Goal: Transaction & Acquisition: Purchase product/service

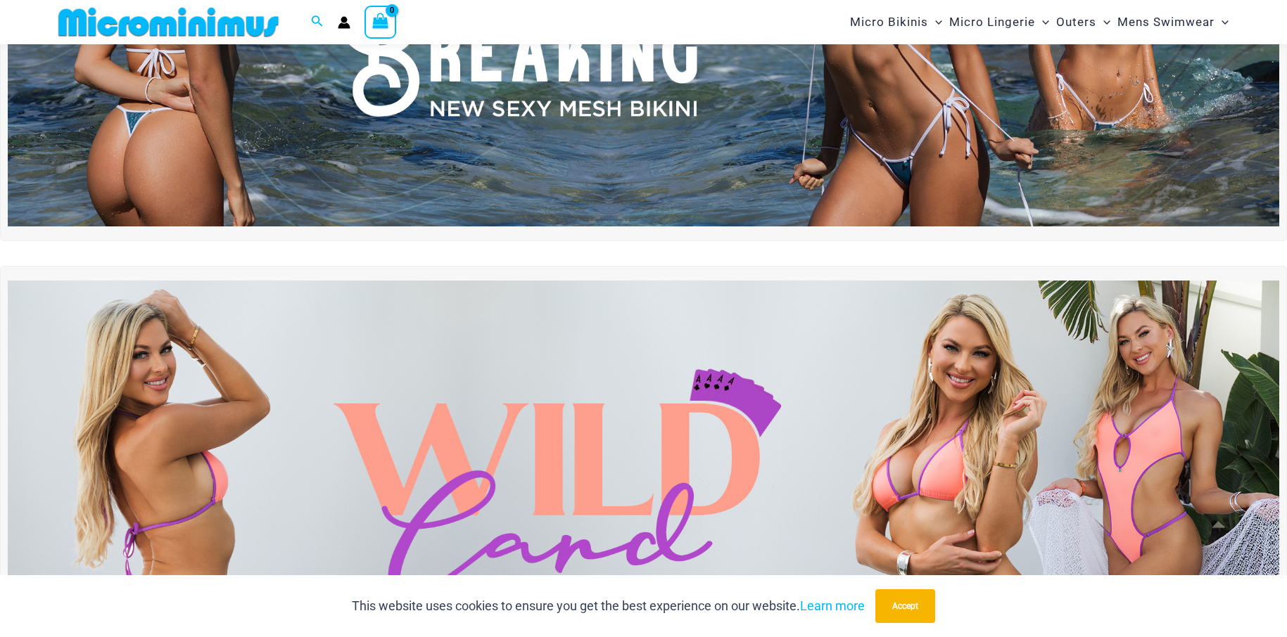
scroll to position [270, 0]
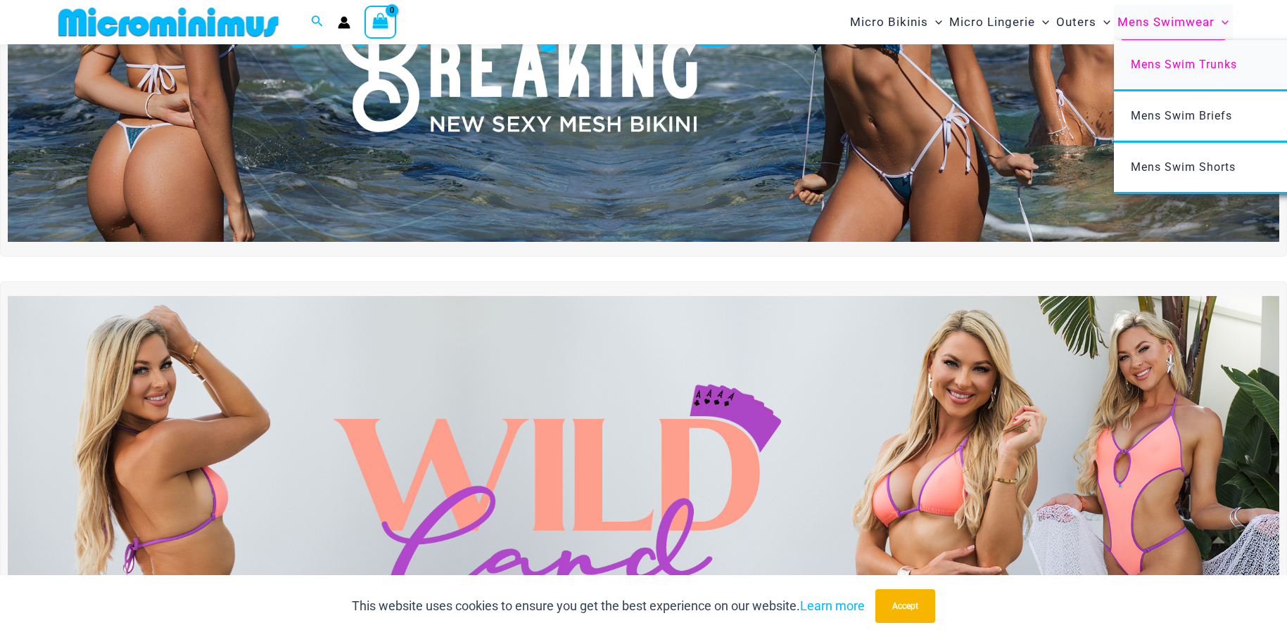
click at [1180, 61] on span "Mens Swim Trunks" at bounding box center [1184, 64] width 106 height 13
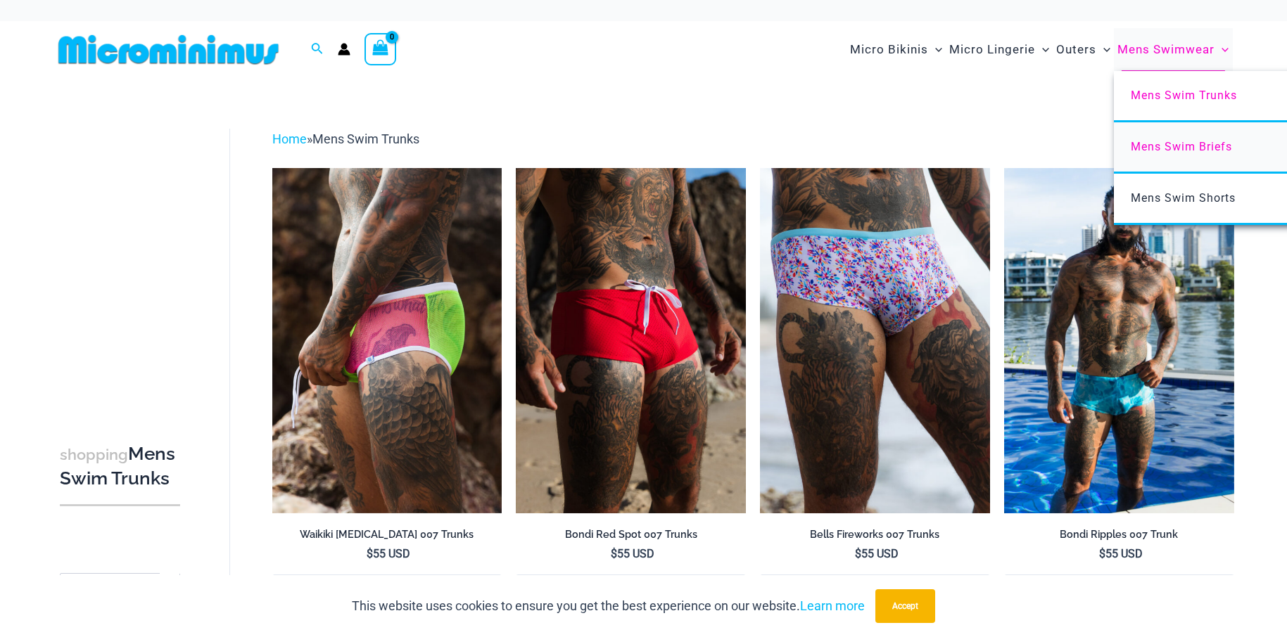
click at [1167, 143] on span "Mens Swim Briefs" at bounding box center [1181, 146] width 101 height 13
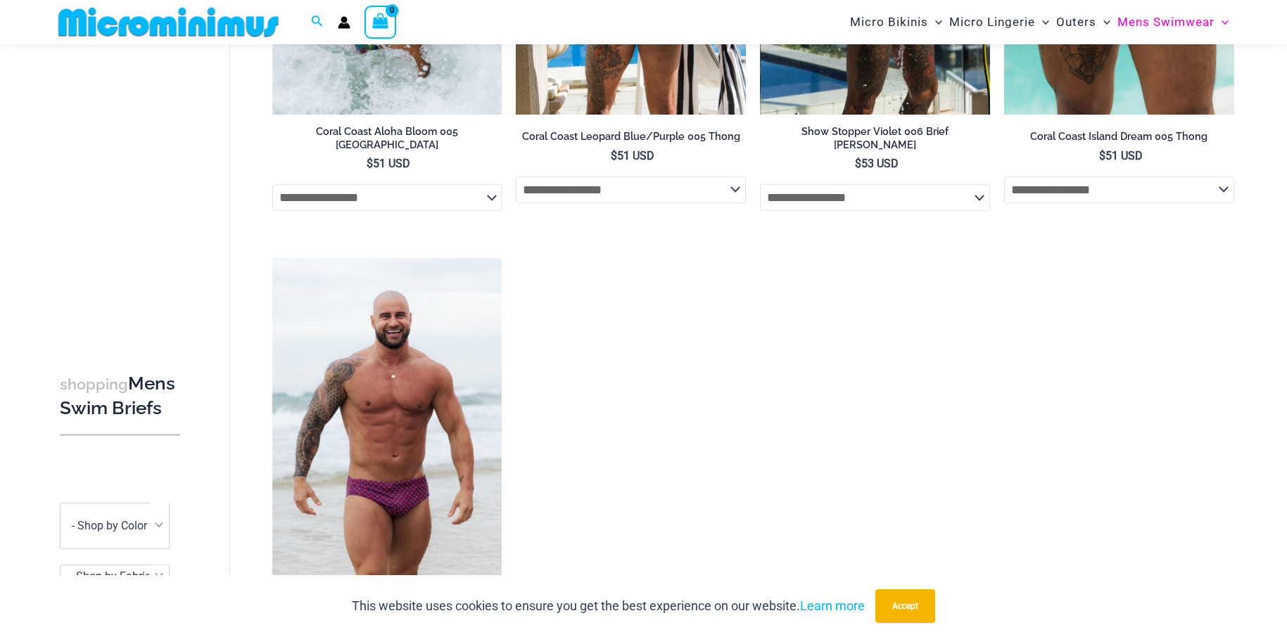
scroll to position [903, 0]
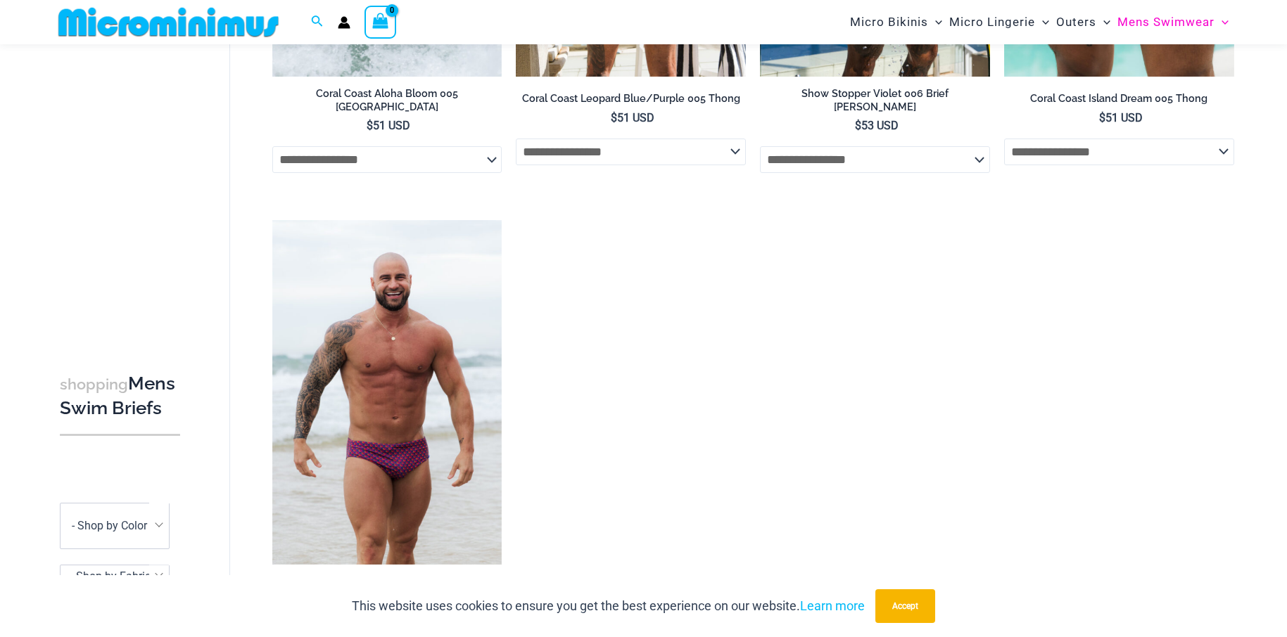
click at [735, 157] on select "**********" at bounding box center [631, 152] width 230 height 27
click at [516, 139] on select "**********" at bounding box center [631, 152] width 230 height 27
select select "*****"
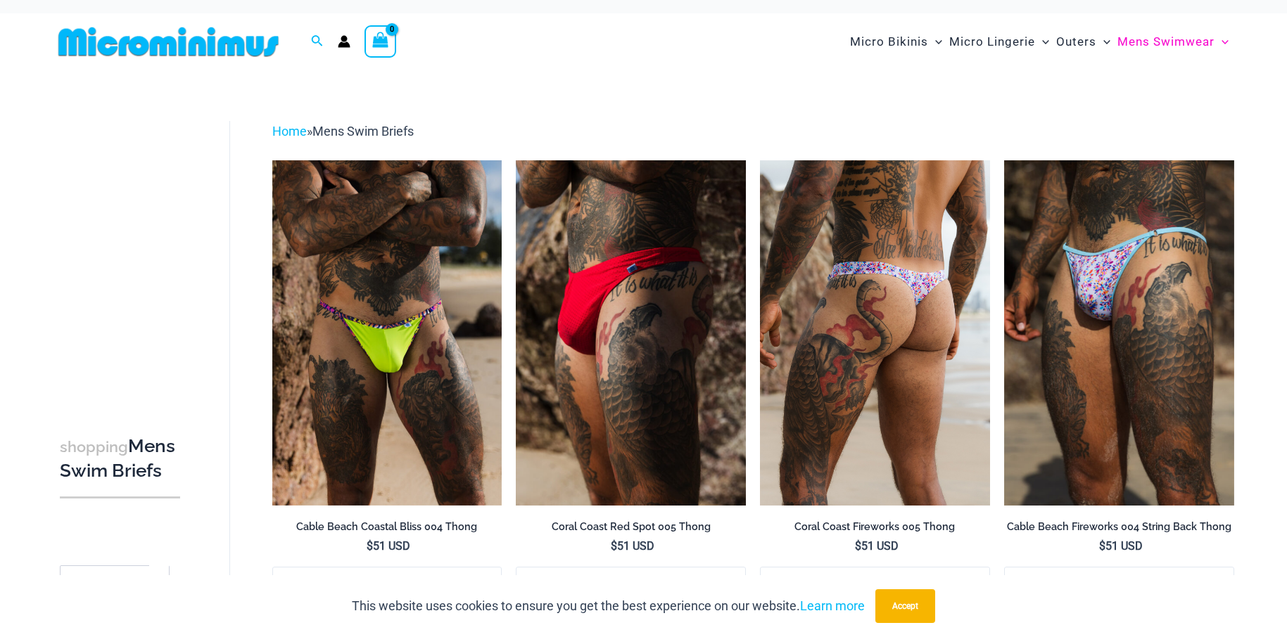
scroll to position [0, 0]
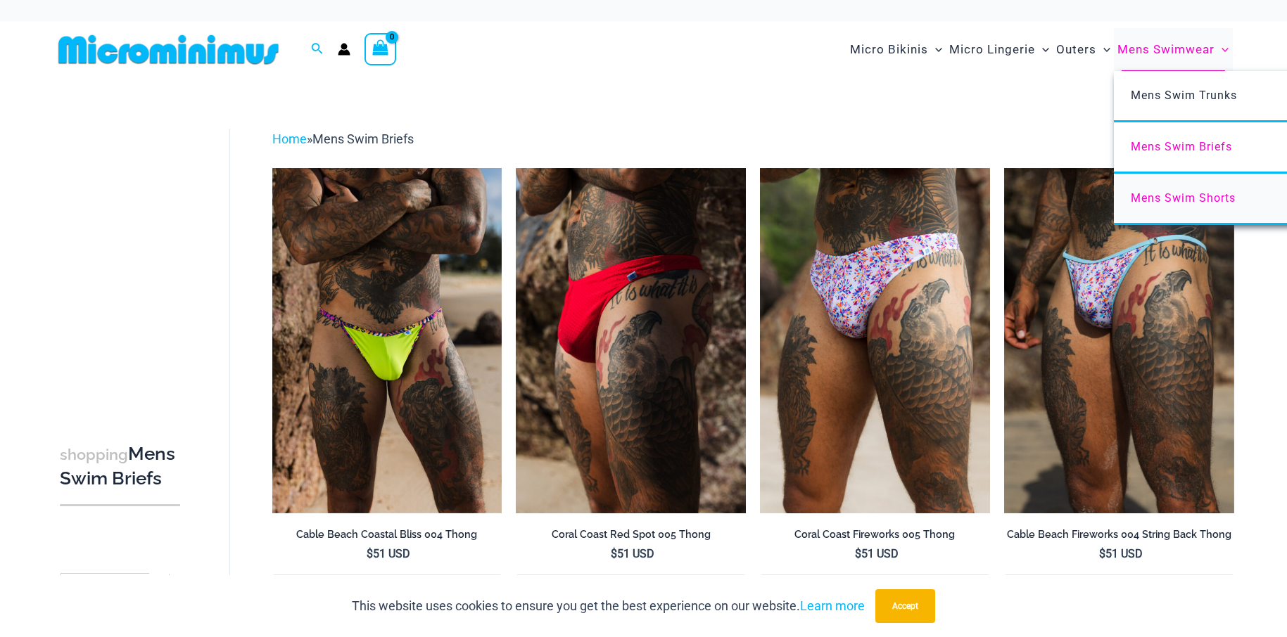
click at [1207, 196] on span "Mens Swim Shorts" at bounding box center [1183, 197] width 105 height 13
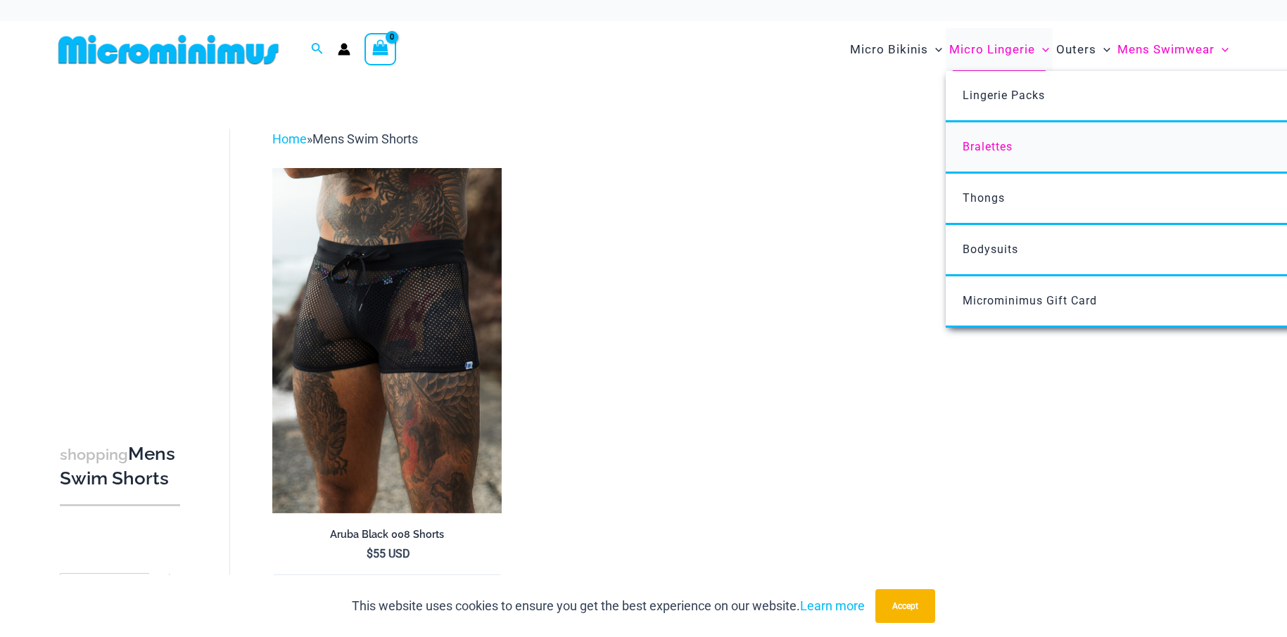
click at [993, 144] on span "Bralettes" at bounding box center [987, 146] width 50 height 13
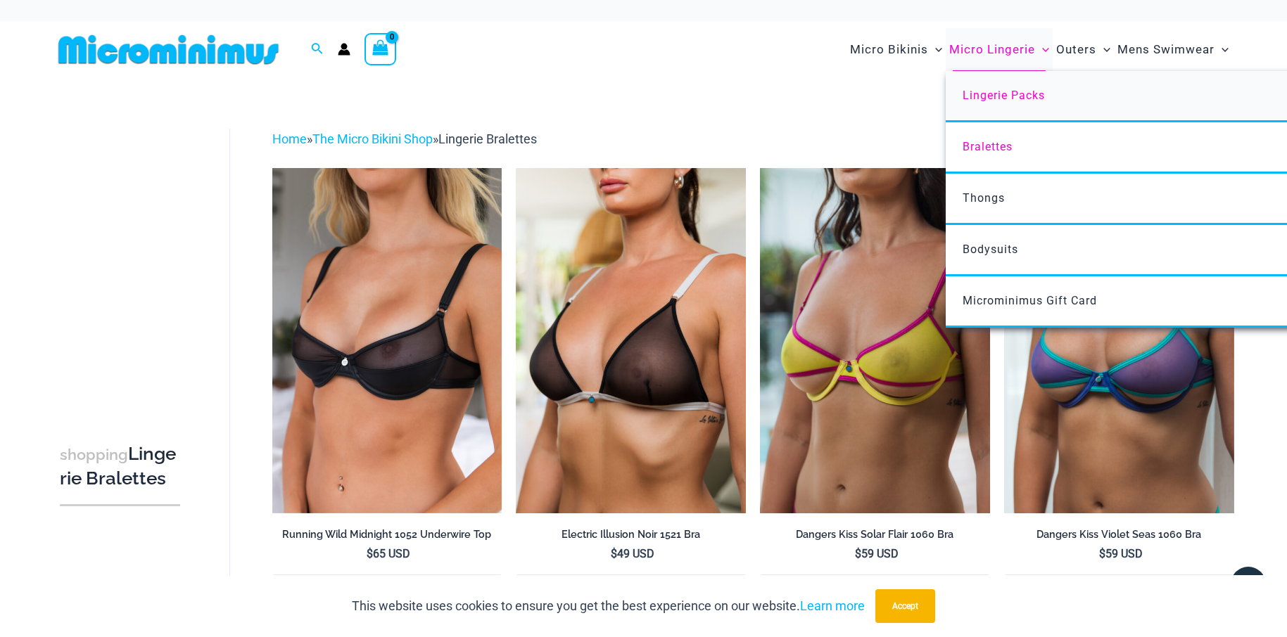
click at [999, 94] on span "Lingerie Packs" at bounding box center [1003, 95] width 82 height 13
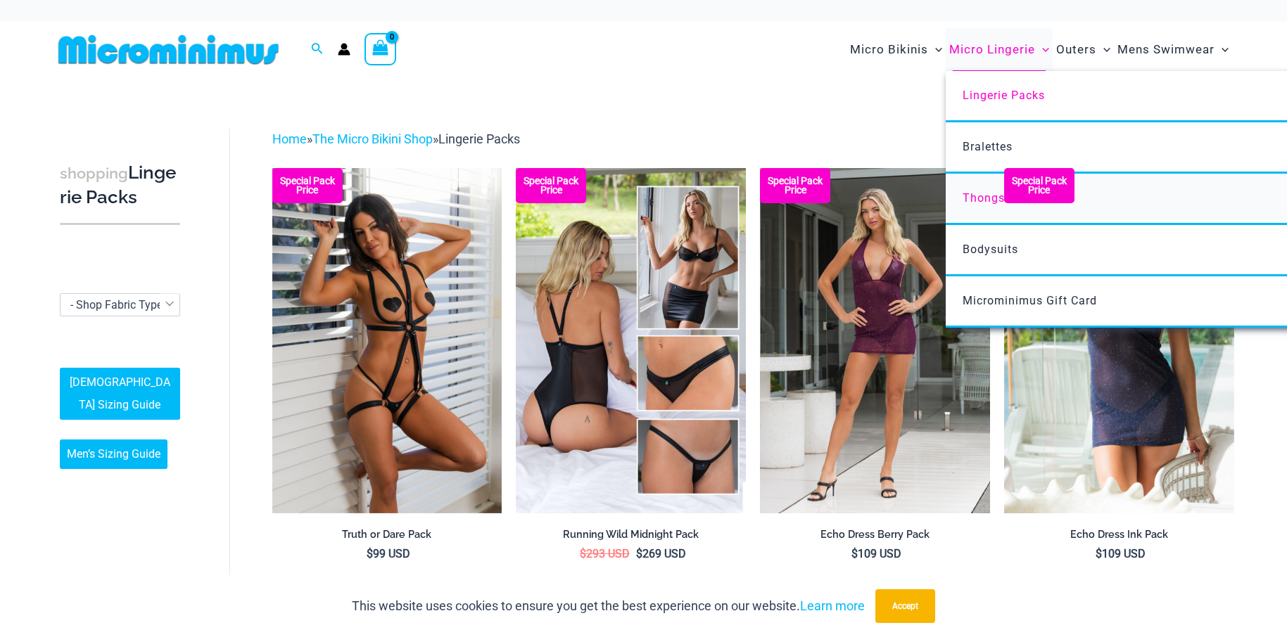
click at [978, 196] on span "Thongs" at bounding box center [983, 197] width 42 height 13
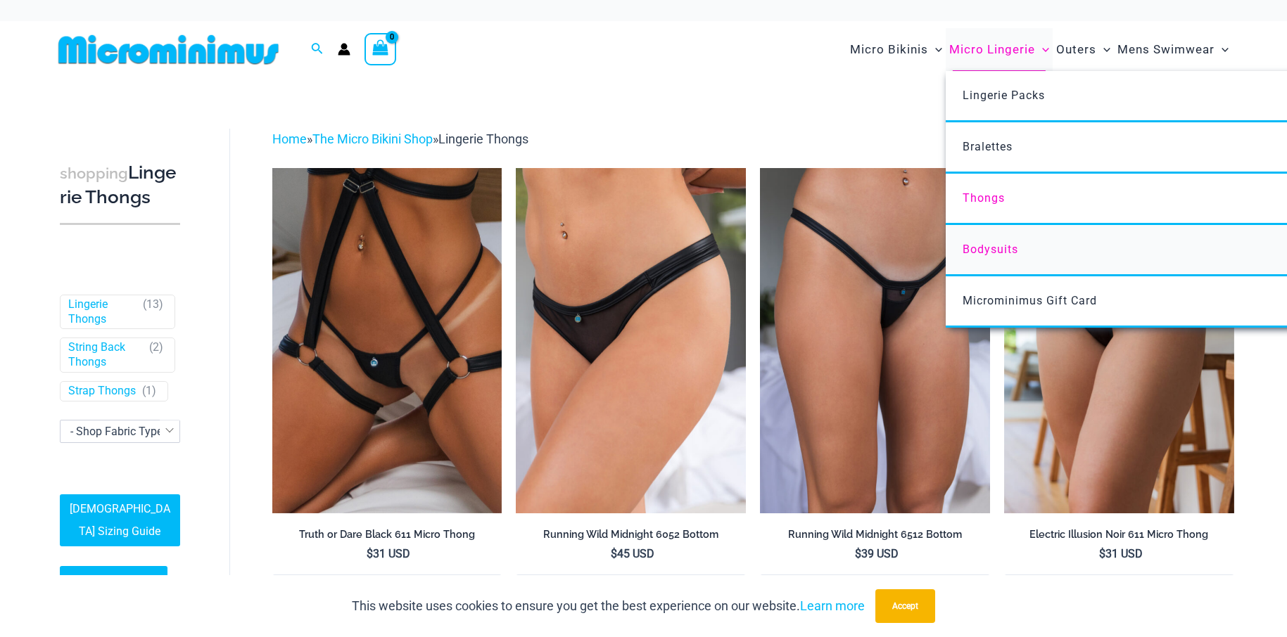
click at [991, 244] on span "Bodysuits" at bounding box center [990, 249] width 56 height 13
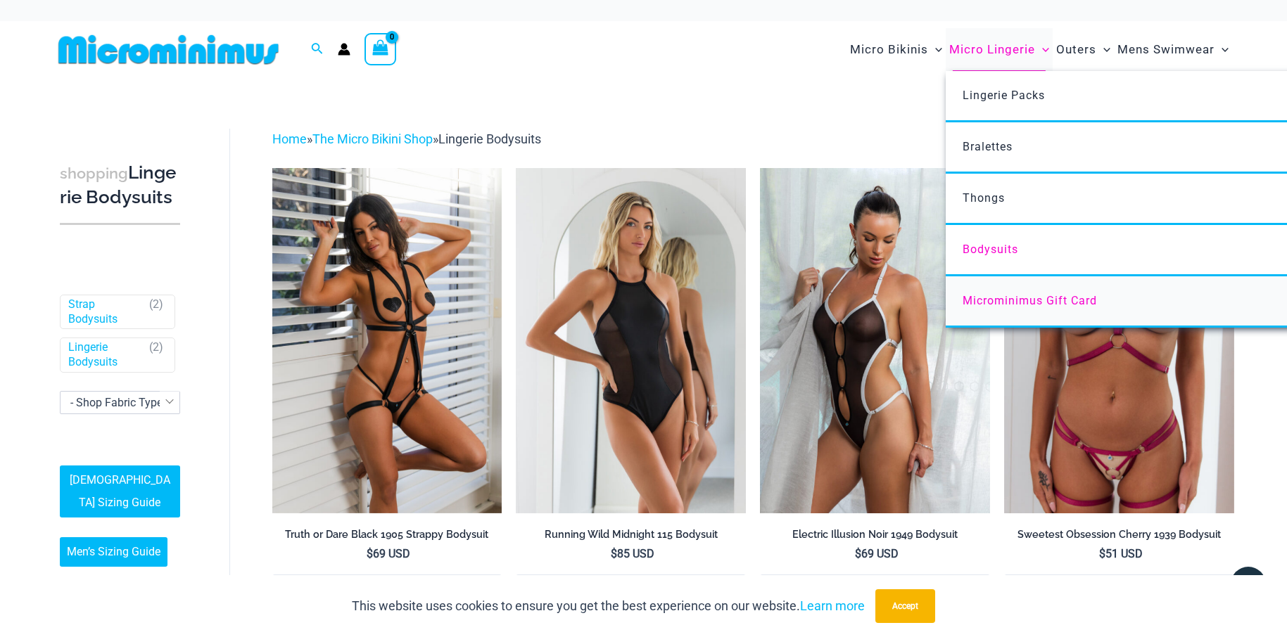
click at [998, 303] on span "Microminimus Gift Card" at bounding box center [1029, 300] width 134 height 13
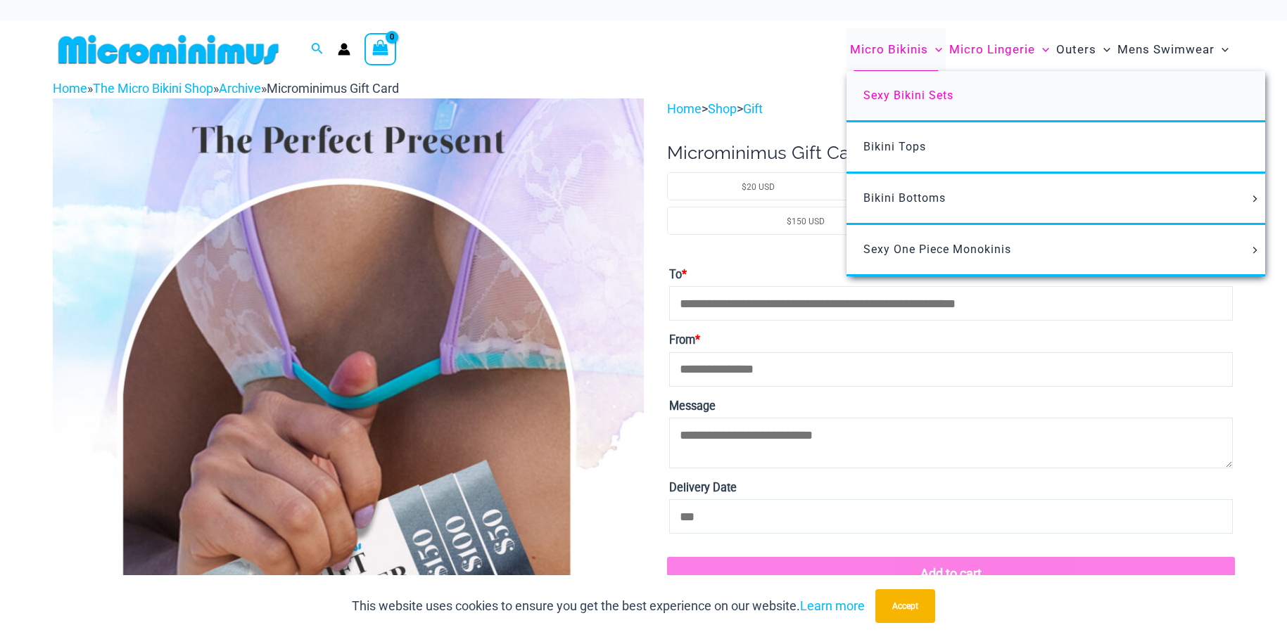
click at [899, 92] on span "Sexy Bikini Sets" at bounding box center [908, 95] width 90 height 13
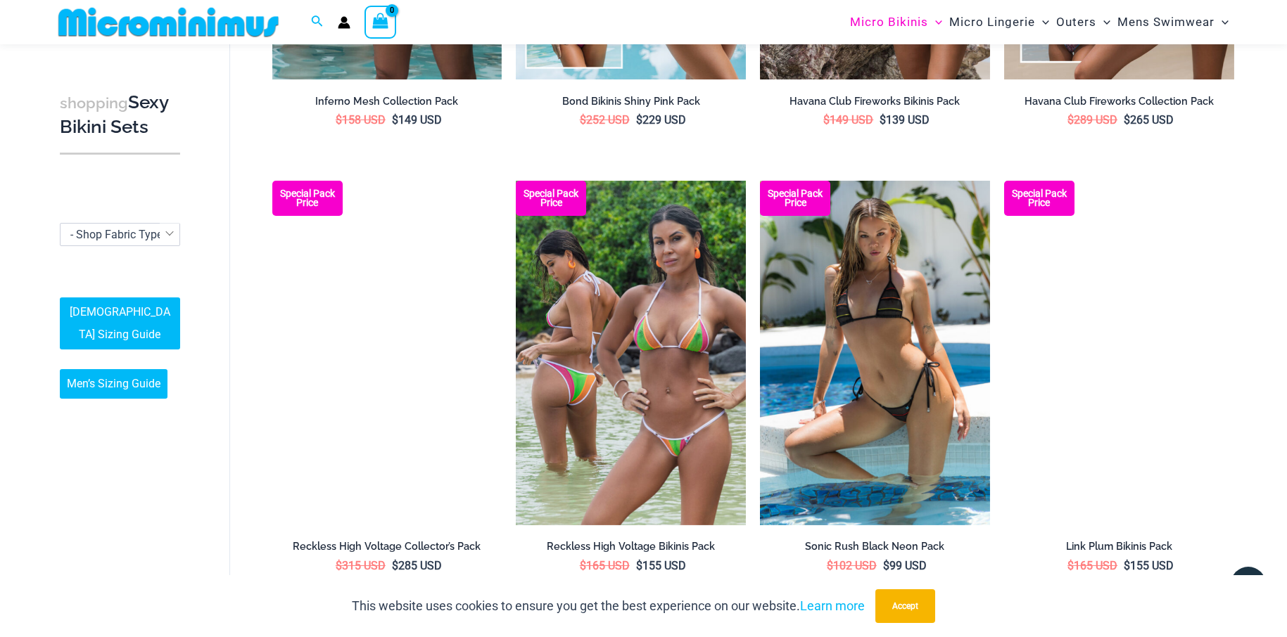
scroll to position [2310, 0]
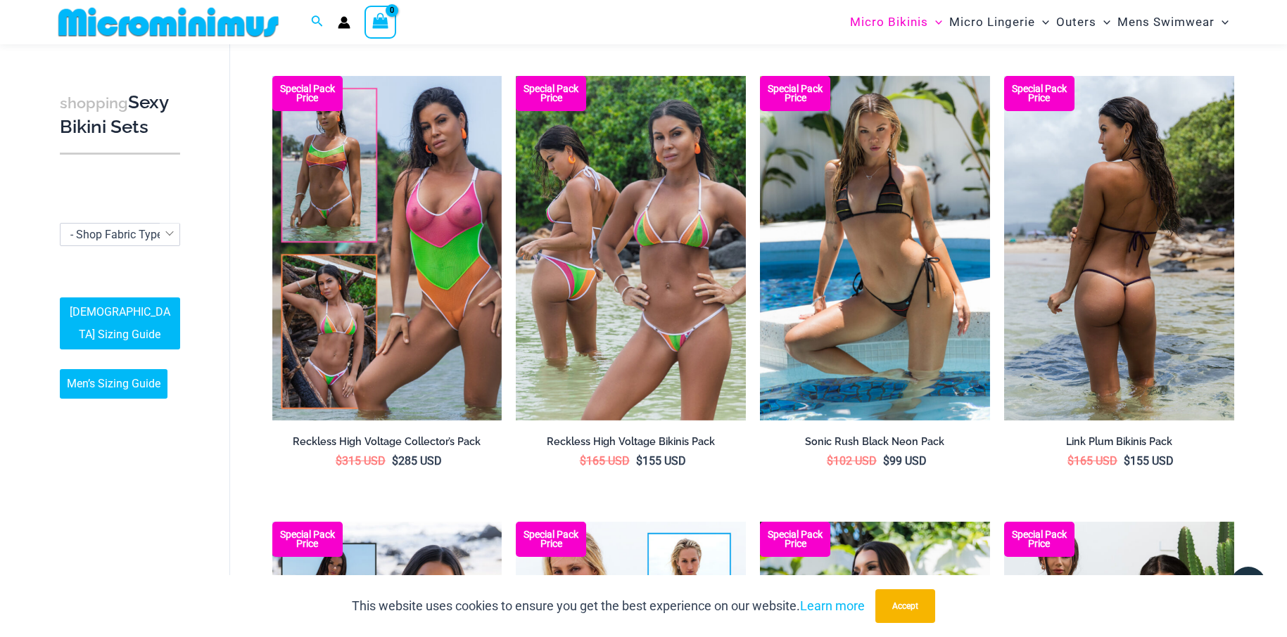
click at [1133, 286] on img at bounding box center [1119, 248] width 230 height 345
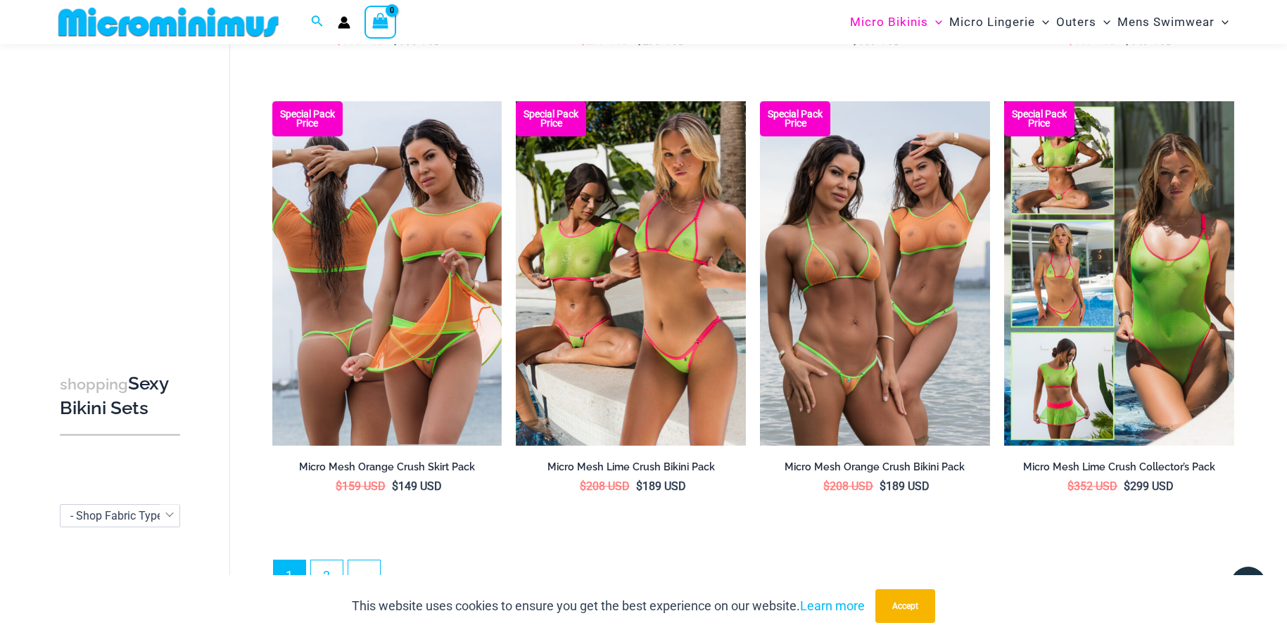
scroll to position [3435, 0]
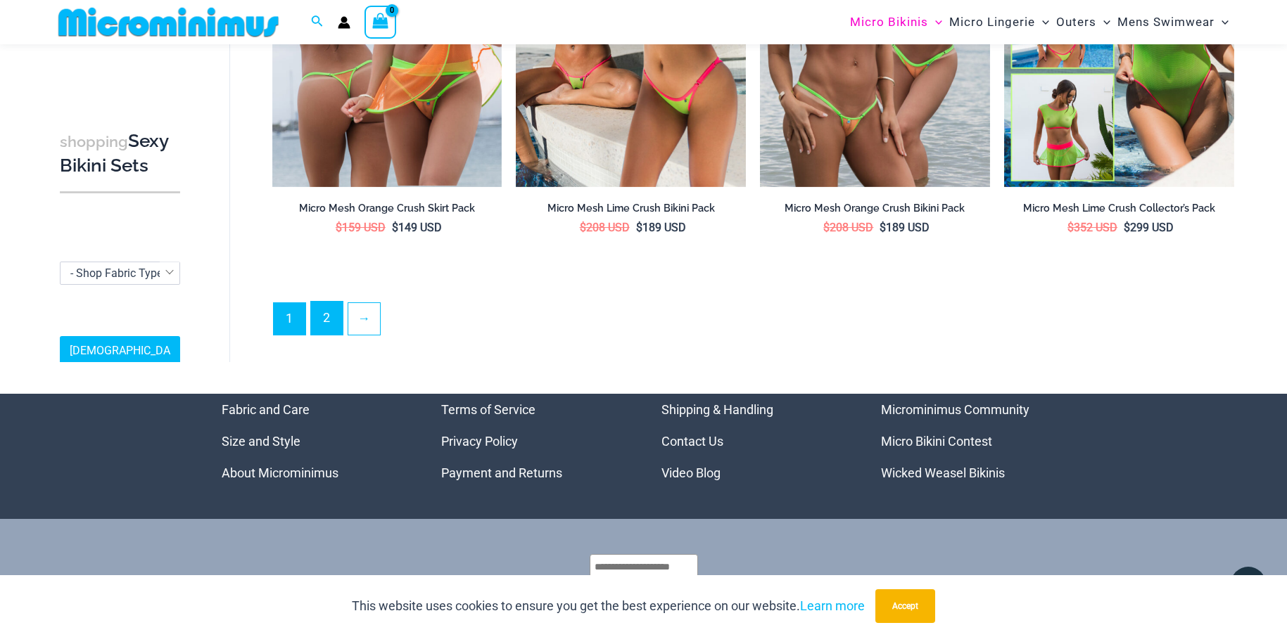
click at [326, 312] on link "2" at bounding box center [327, 318] width 32 height 33
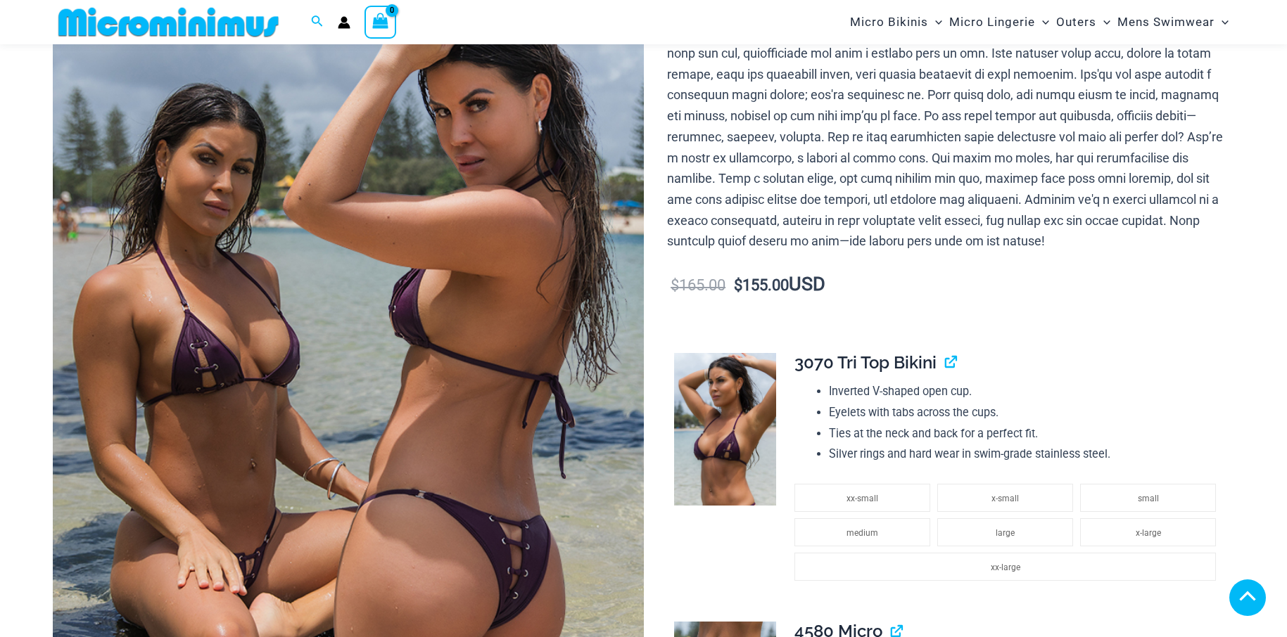
scroll to position [413, 0]
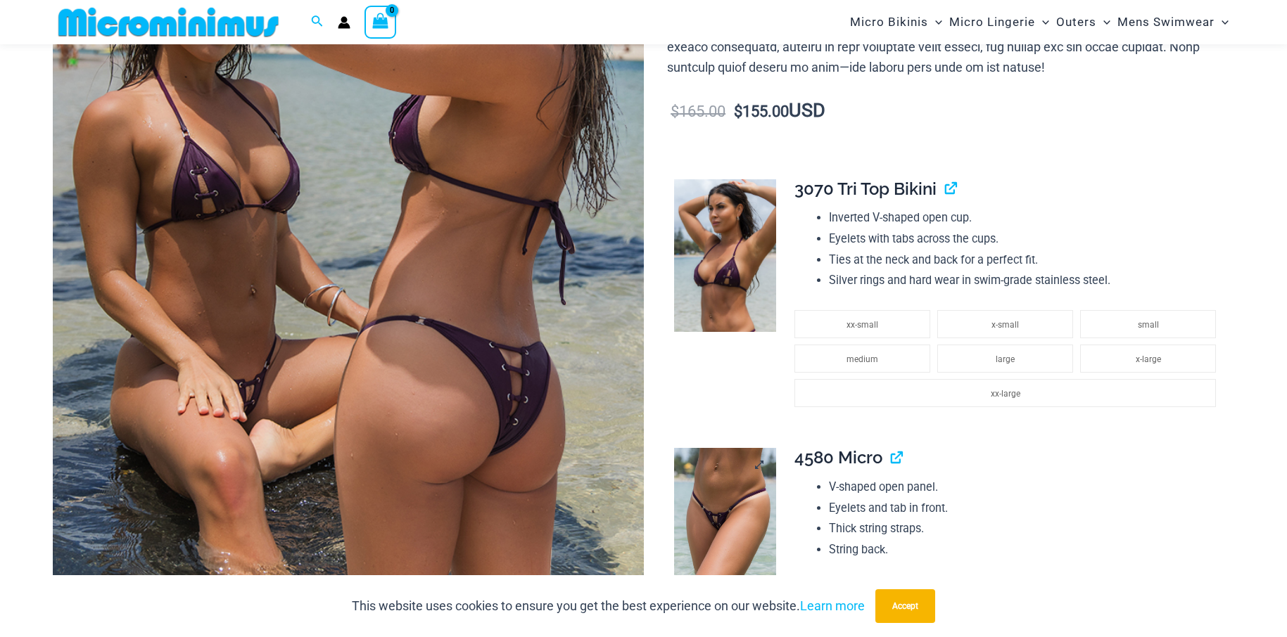
click at [730, 508] on img at bounding box center [725, 524] width 102 height 153
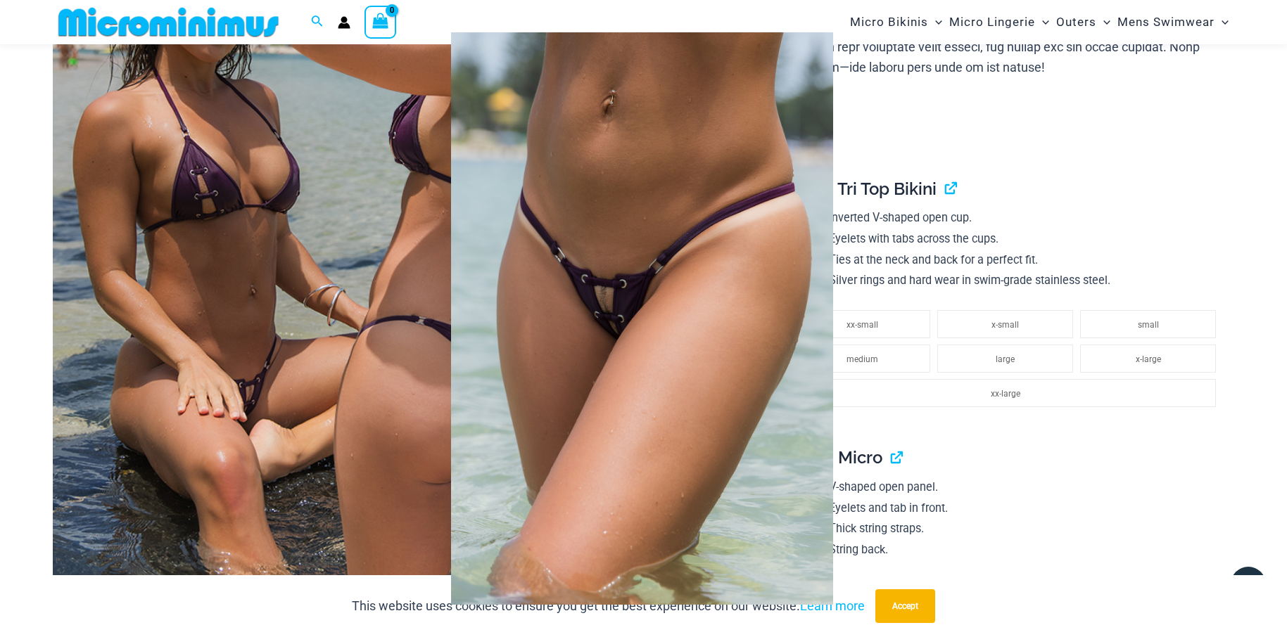
click at [761, 367] on img at bounding box center [642, 318] width 382 height 573
click at [537, 117] on img at bounding box center [642, 318] width 382 height 573
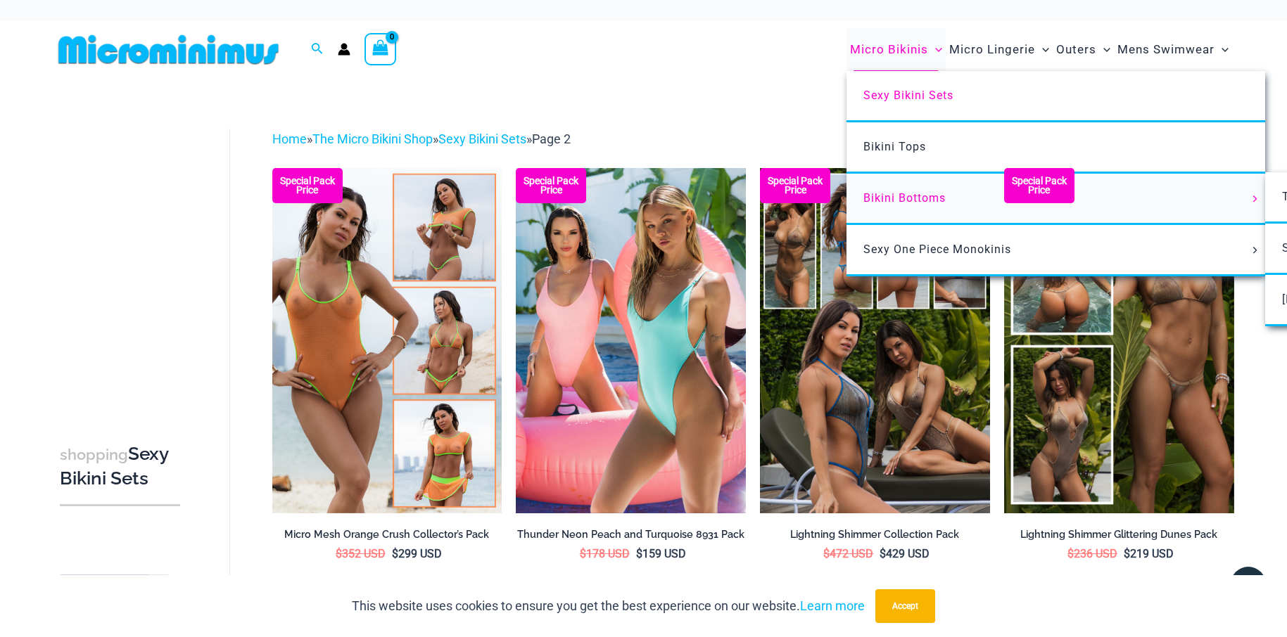
click at [880, 195] on span "Bikini Bottoms" at bounding box center [904, 197] width 82 height 13
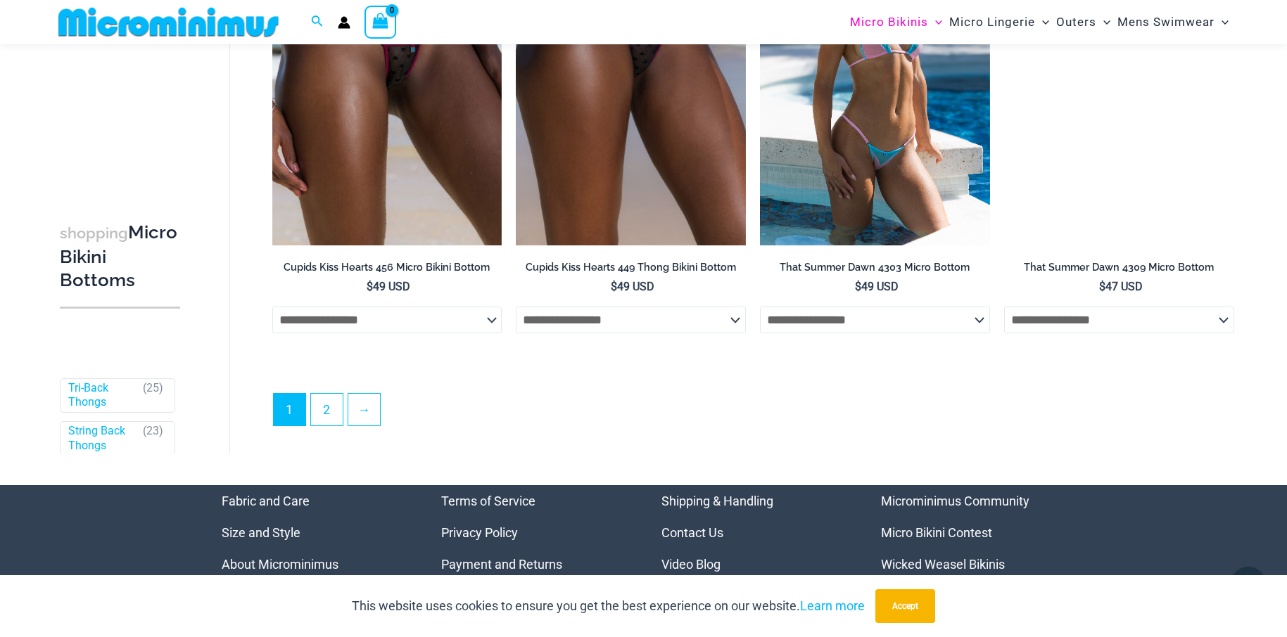
scroll to position [4280, 0]
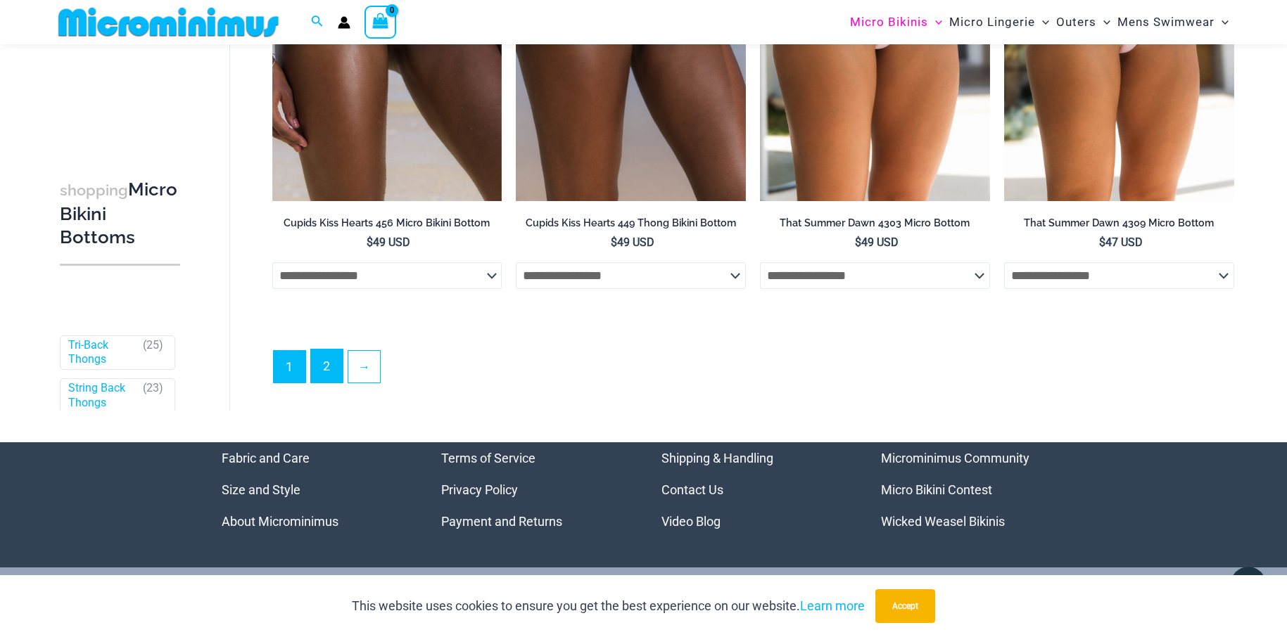
click at [333, 374] on link "2" at bounding box center [327, 366] width 32 height 33
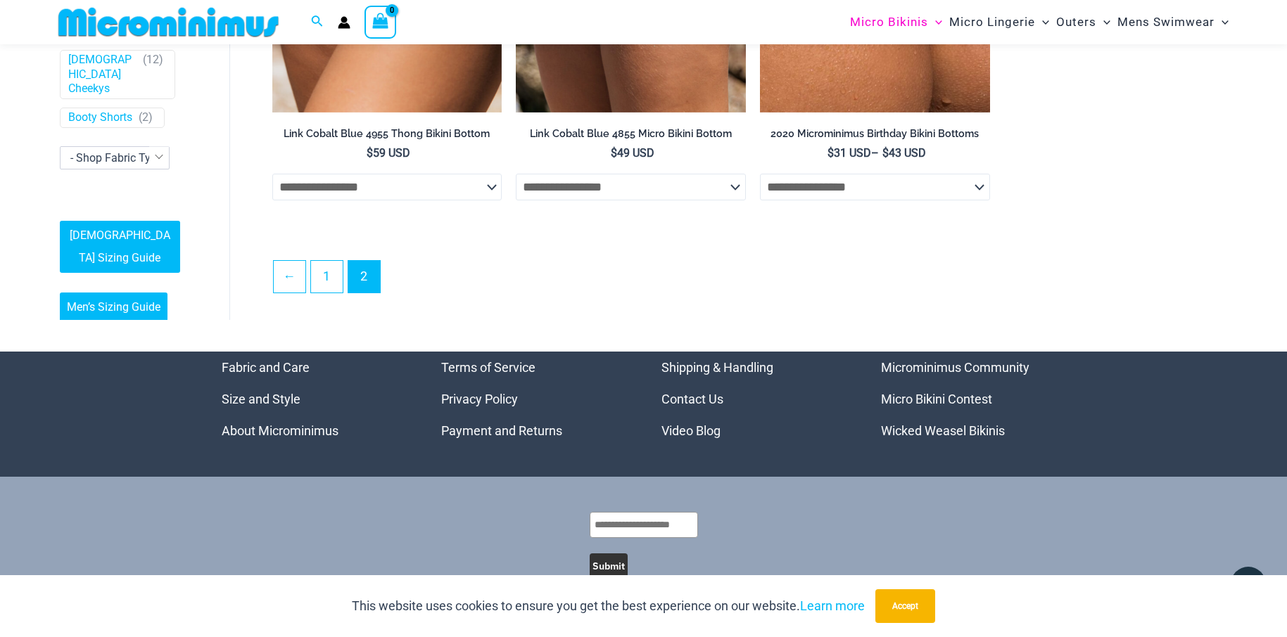
scroll to position [3815, 0]
